Goal: Task Accomplishment & Management: Manage account settings

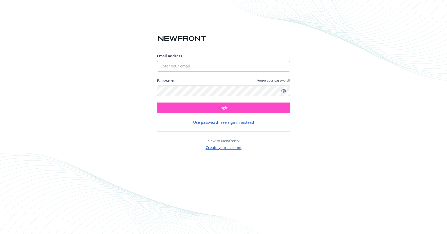
type input "[EMAIL_ADDRESS][DOMAIN_NAME]"
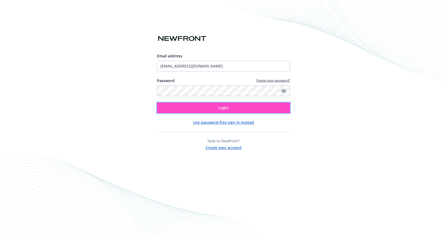
click at [203, 104] on button "Login" at bounding box center [223, 108] width 133 height 11
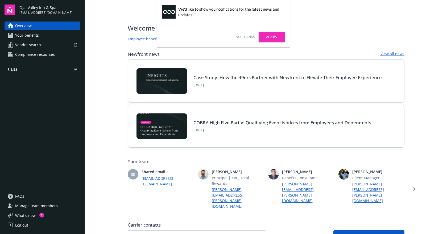
click at [70, 68] on button "Files" at bounding box center [43, 70] width 76 height 7
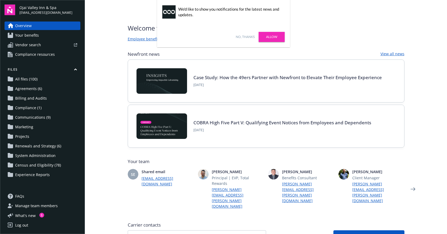
click at [40, 165] on span "Census and Eligibility (78)" at bounding box center [38, 165] width 46 height 9
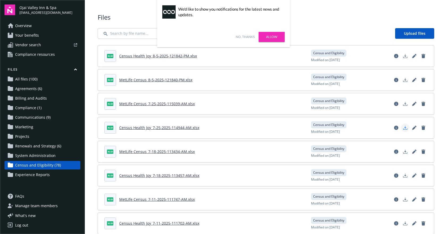
click at [403, 128] on icon "Download document" at bounding box center [405, 128] width 4 height 4
click at [403, 104] on icon "Download document" at bounding box center [405, 104] width 4 height 4
click at [396, 32] on link "Upload files" at bounding box center [414, 33] width 39 height 11
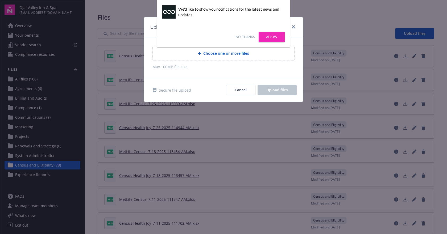
click at [269, 36] on link "Allow" at bounding box center [271, 37] width 26 height 10
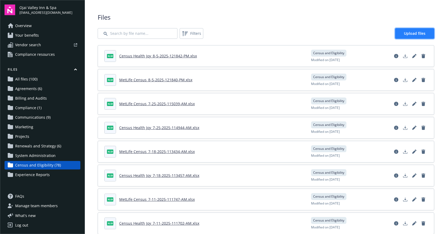
click at [404, 32] on span "Upload files" at bounding box center [415, 33] width 22 height 5
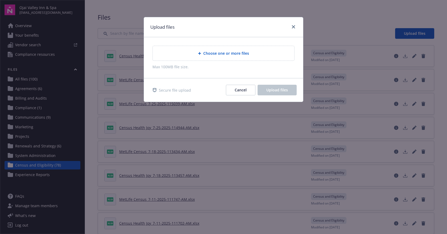
click at [222, 53] on span "Choose one or more files" at bounding box center [226, 54] width 46 height 6
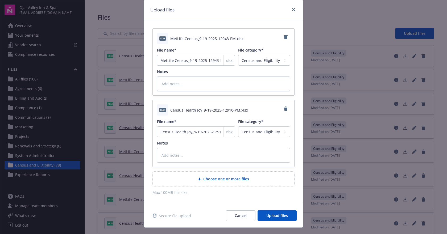
scroll to position [28, 0]
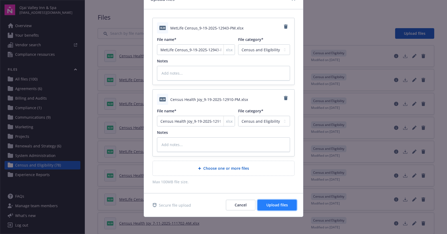
click at [277, 204] on span "Upload files" at bounding box center [277, 205] width 22 height 5
type textarea "x"
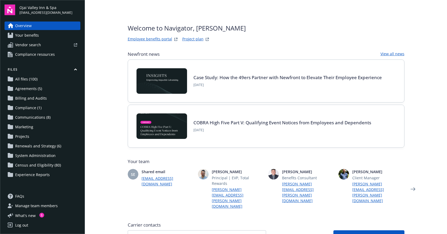
click at [14, 223] on link "Log out" at bounding box center [43, 225] width 76 height 9
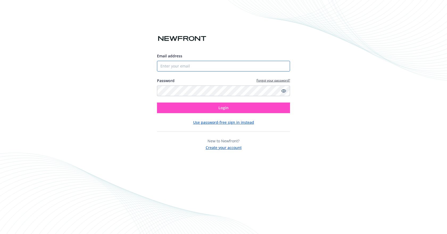
type input "[EMAIL_ADDRESS][DOMAIN_NAME]"
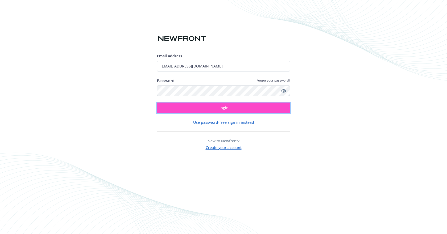
click at [176, 111] on button "Login" at bounding box center [223, 108] width 133 height 11
